Goal: Task Accomplishment & Management: Use online tool/utility

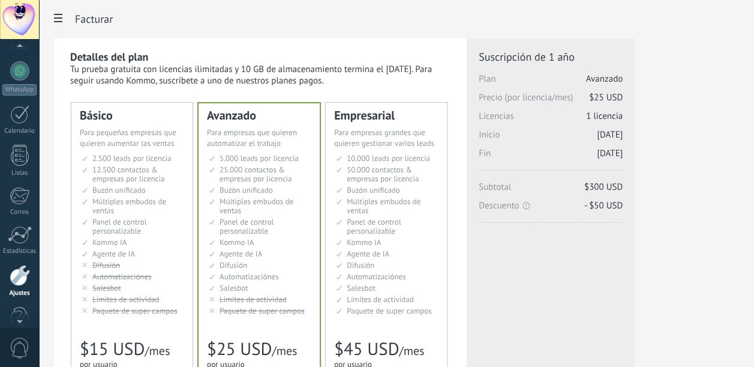
scroll to position [103, 0]
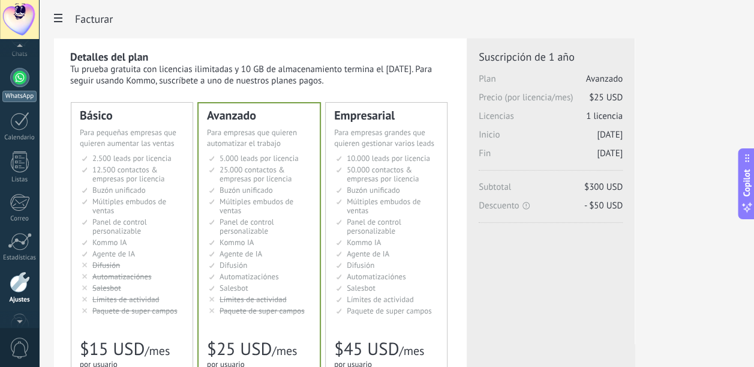
click at [14, 87] on link "WhatsApp" at bounding box center [19, 85] width 39 height 34
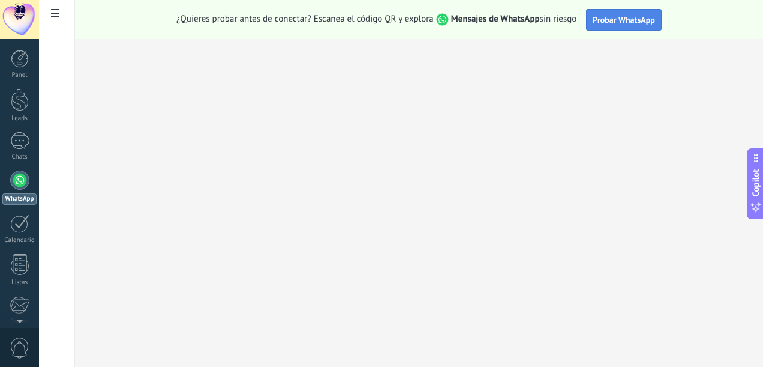
click at [612, 17] on span "Probar WhatsApp" at bounding box center [624, 19] width 62 height 11
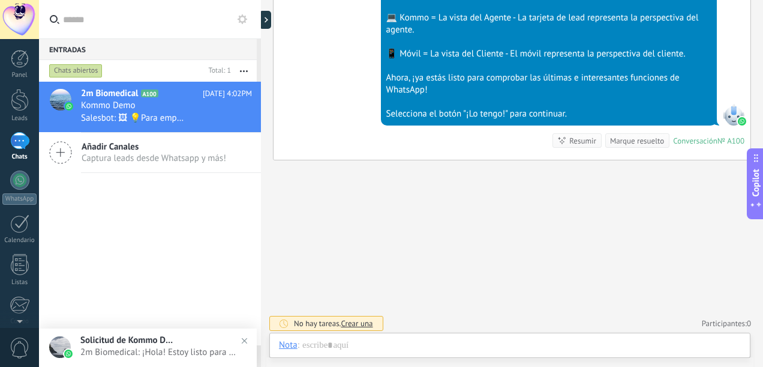
scroll to position [18, 0]
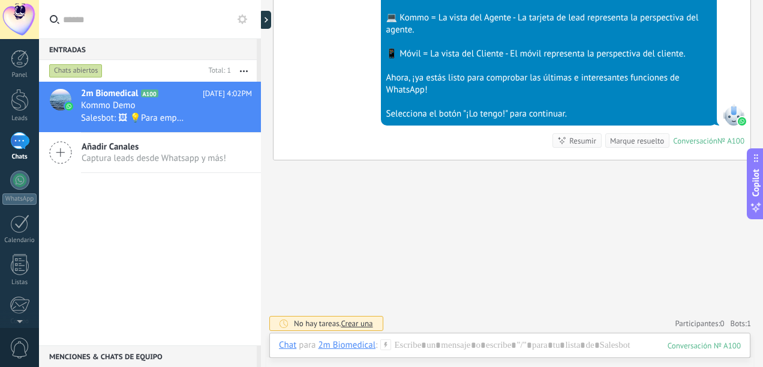
click at [368, 320] on span "Crear una" at bounding box center [357, 323] width 32 height 10
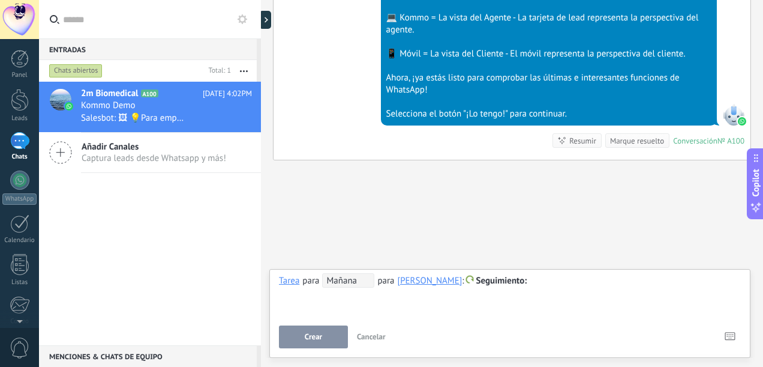
click at [333, 337] on button "Crear" at bounding box center [313, 336] width 69 height 23
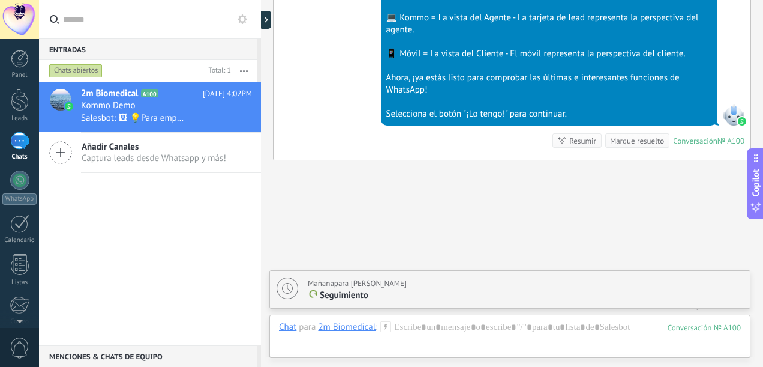
scroll to position [515, 0]
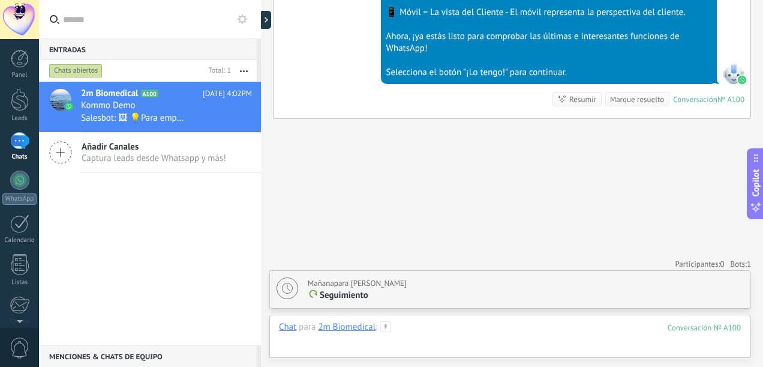
click at [418, 330] on div at bounding box center [510, 339] width 462 height 36
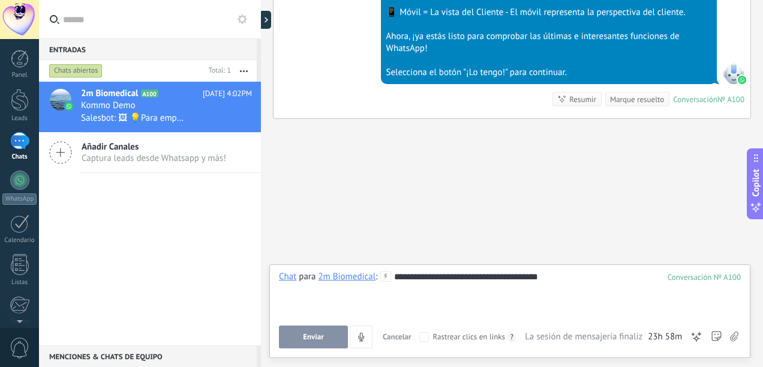
click at [334, 339] on button "Enviar" at bounding box center [313, 336] width 69 height 23
type textarea "**********"
